Goal: Transaction & Acquisition: Download file/media

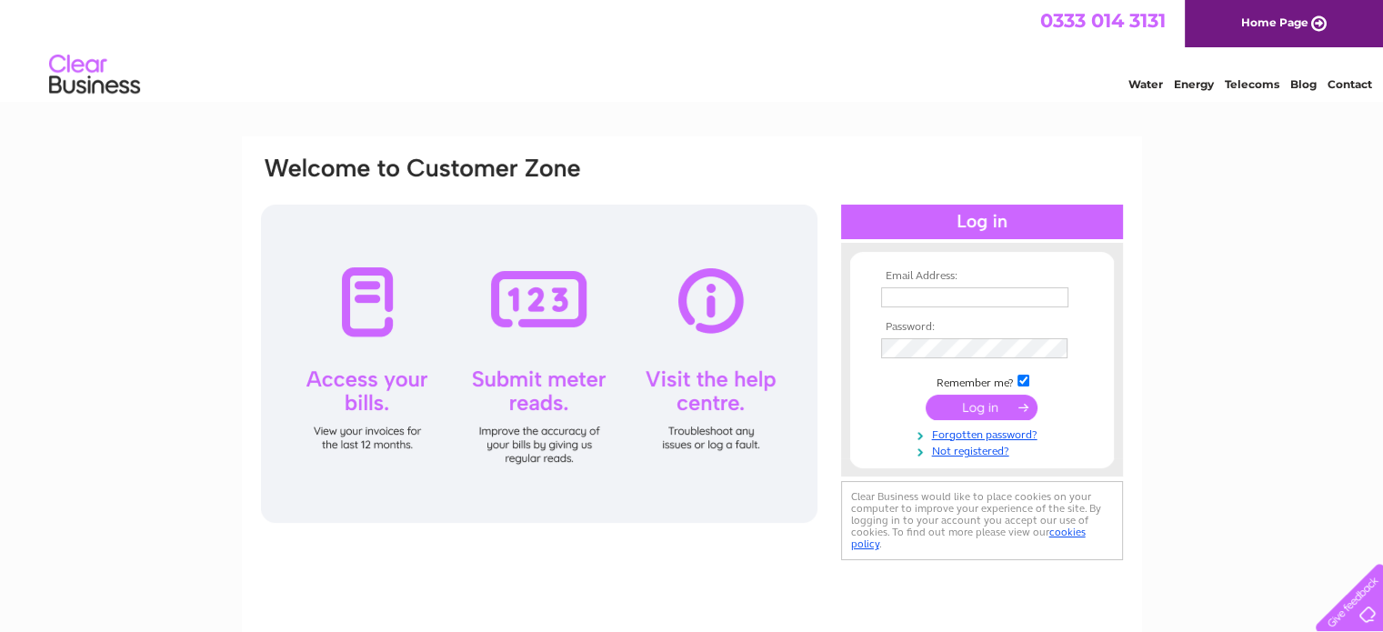
type input "walthamstow.quakers@gmail.com"
click at [967, 405] on input "submit" at bounding box center [981, 407] width 112 height 25
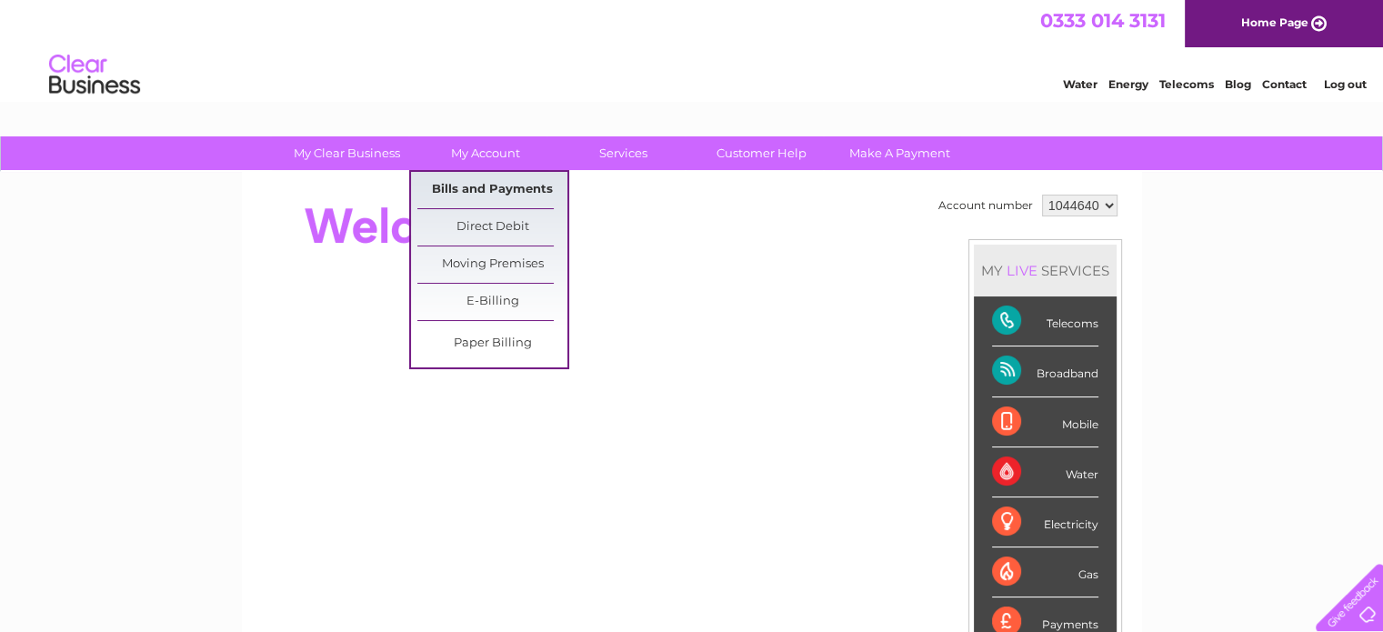
click at [496, 194] on link "Bills and Payments" at bounding box center [492, 190] width 150 height 36
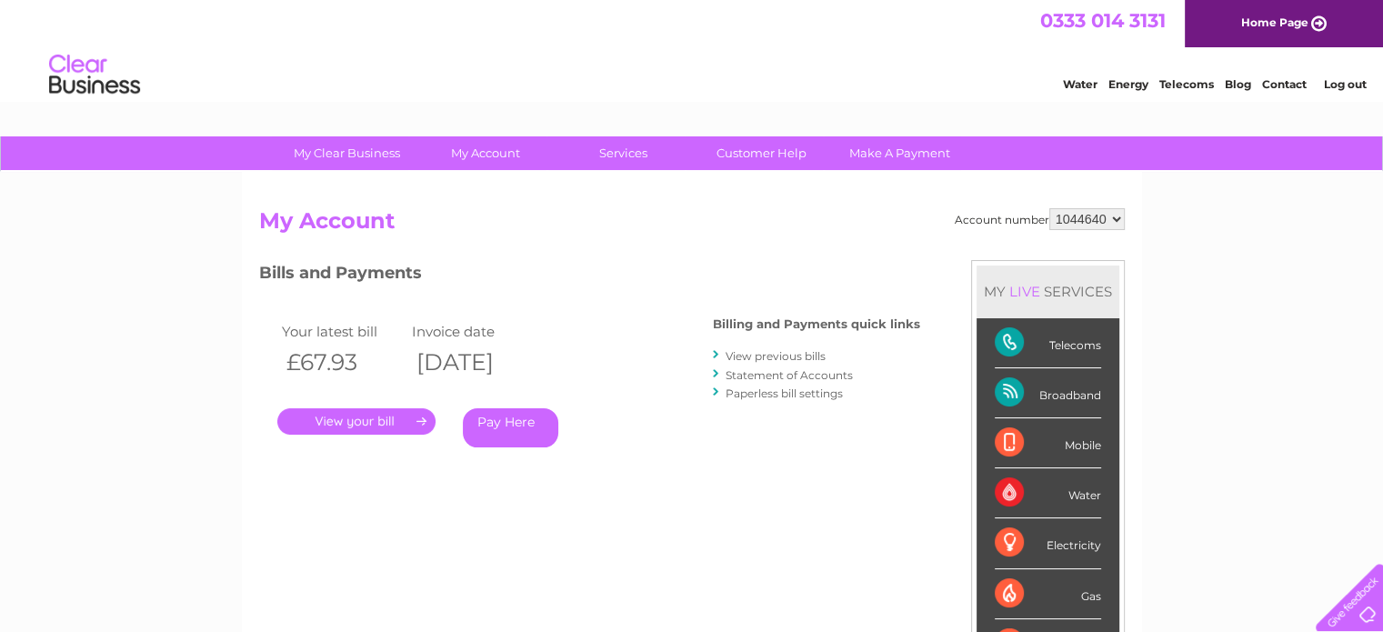
click at [339, 414] on link "." at bounding box center [356, 421] width 158 height 26
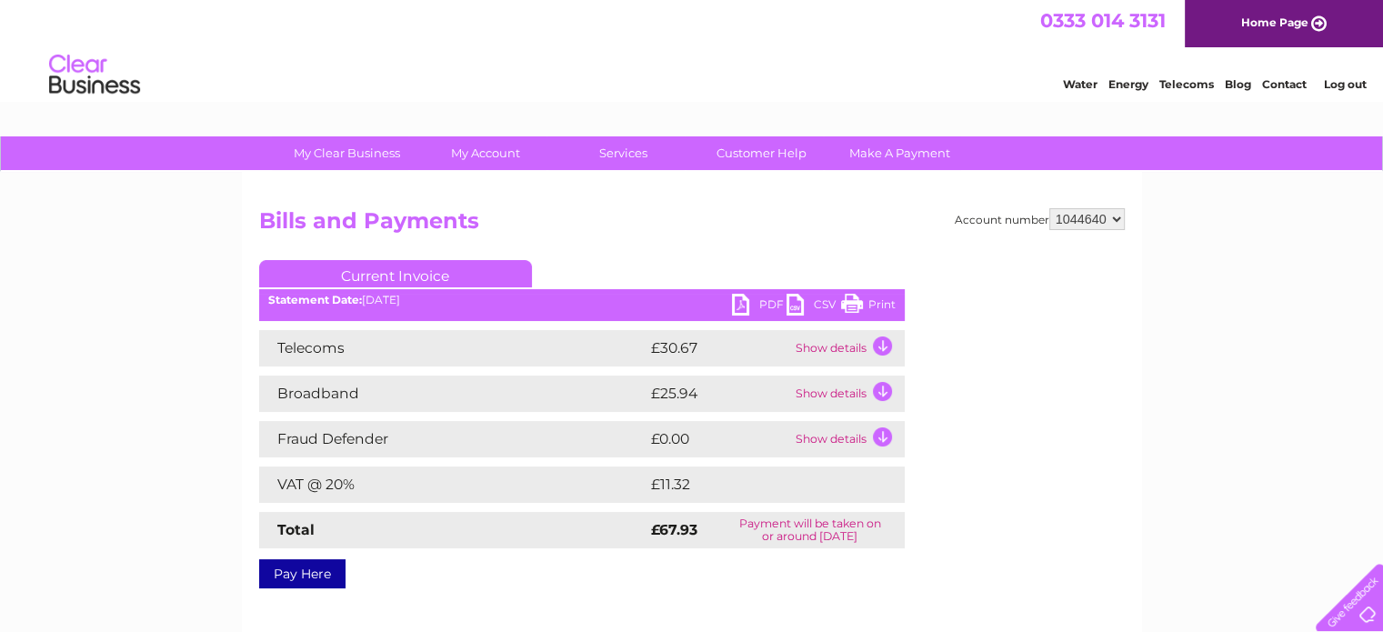
click at [745, 301] on link "PDF" at bounding box center [759, 307] width 55 height 26
